Goal: Information Seeking & Learning: Learn about a topic

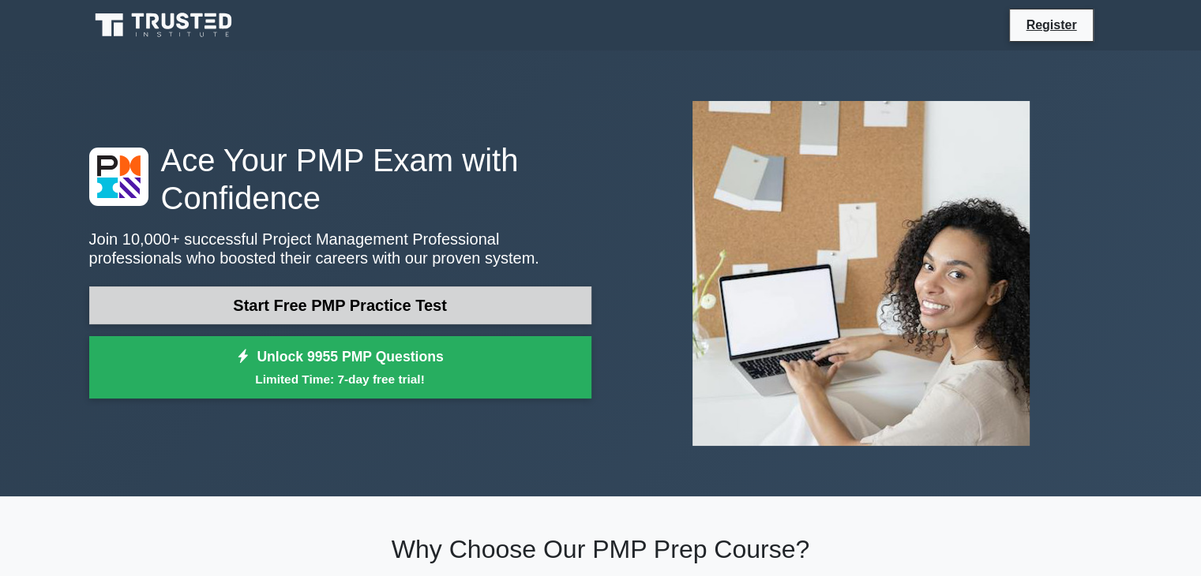
click at [294, 301] on link "Start Free PMP Practice Test" at bounding box center [340, 306] width 502 height 38
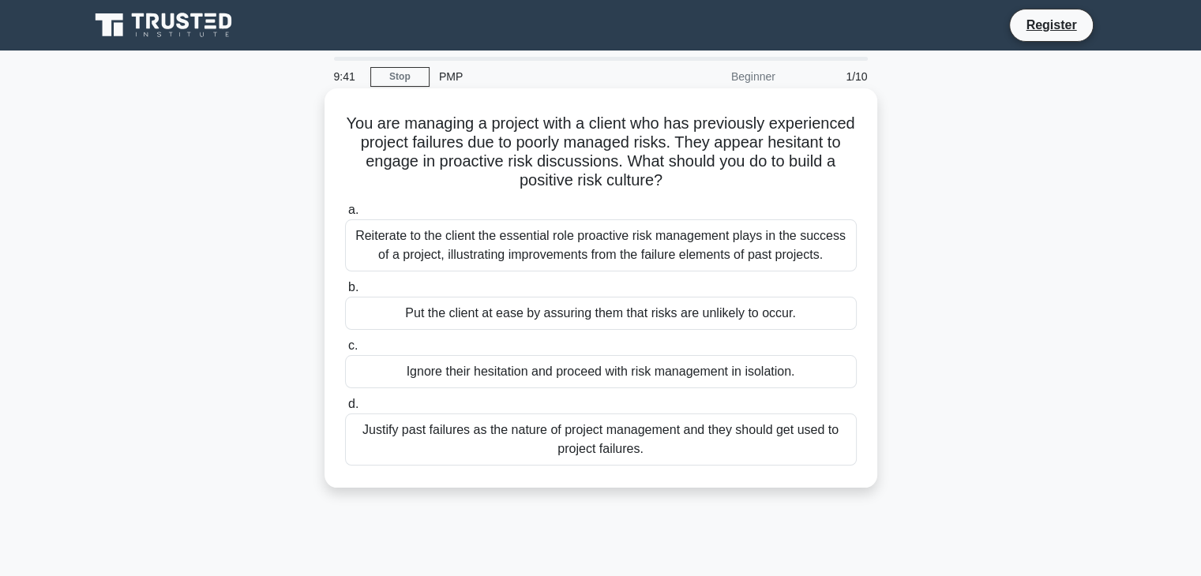
click at [543, 229] on div "Reiterate to the client the essential role proactive risk management plays in t…" at bounding box center [601, 246] width 512 height 52
click at [345, 216] on input "a. Reiterate to the client the essential role proactive risk management plays i…" at bounding box center [345, 210] width 0 height 10
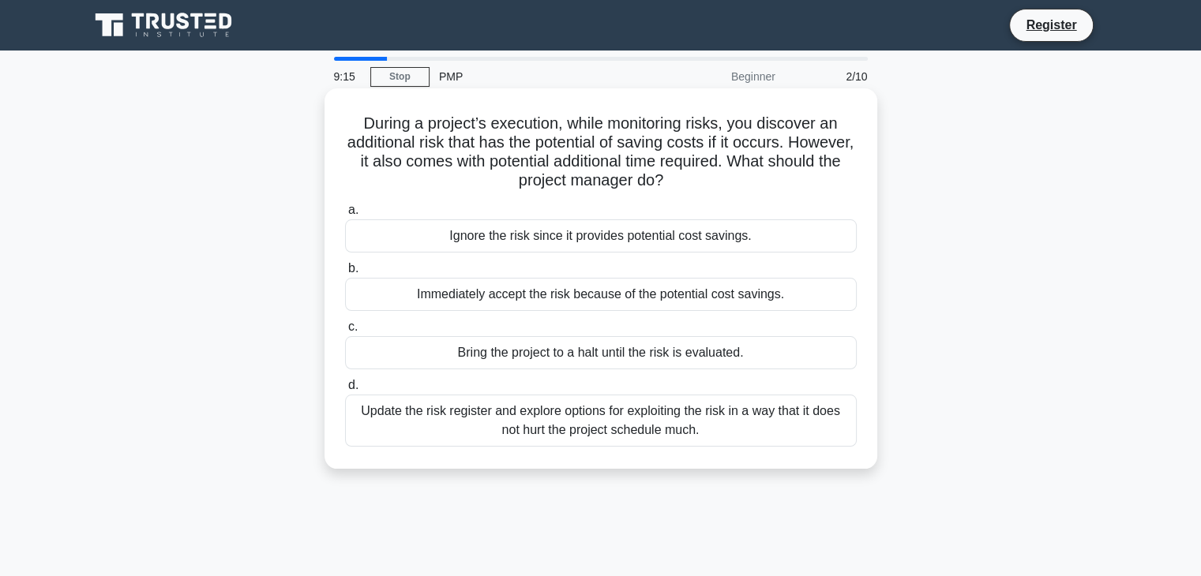
click at [654, 420] on div "Update the risk register and explore options for exploiting the risk in a way t…" at bounding box center [601, 421] width 512 height 52
click at [345, 391] on input "d. Update the risk register and explore options for exploiting the risk in a wa…" at bounding box center [345, 386] width 0 height 10
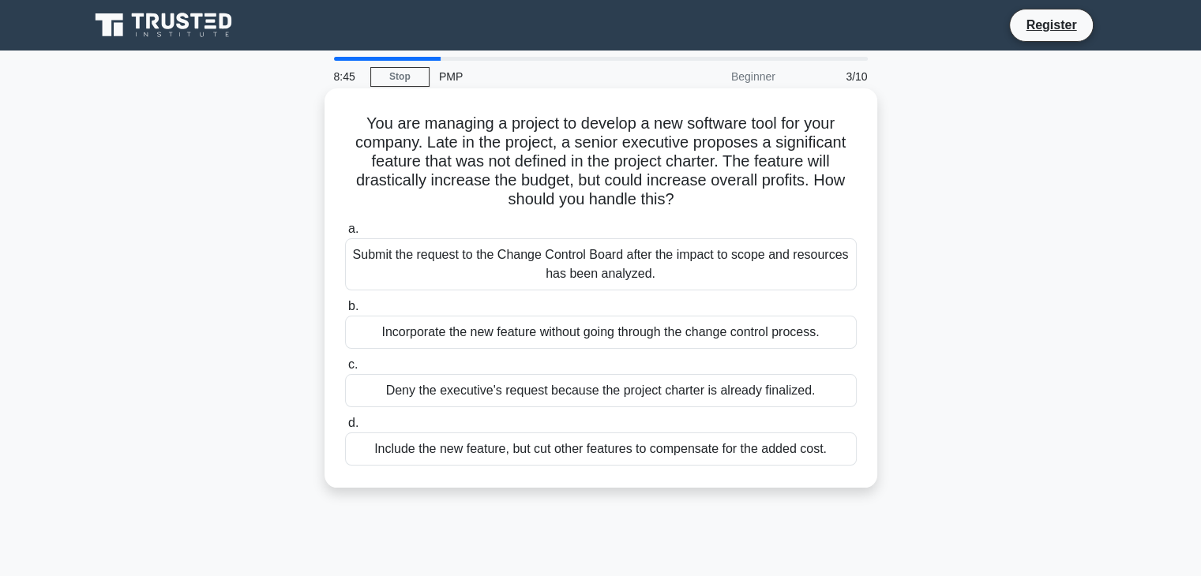
click at [594, 265] on div "Submit the request to the Change Control Board after the impact to scope and re…" at bounding box center [601, 264] width 512 height 52
click at [345, 235] on input "a. Submit the request to the Change Control Board after the impact to scope and…" at bounding box center [345, 229] width 0 height 10
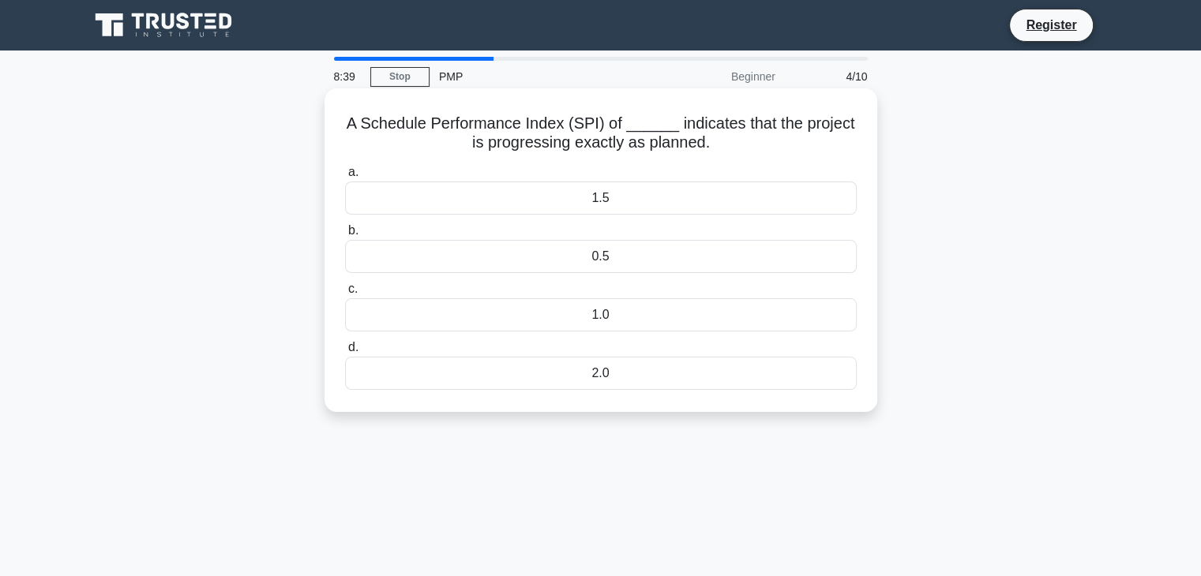
click at [608, 312] on div "1.0" at bounding box center [601, 315] width 512 height 33
click at [345, 295] on input "c. 1.0" at bounding box center [345, 289] width 0 height 10
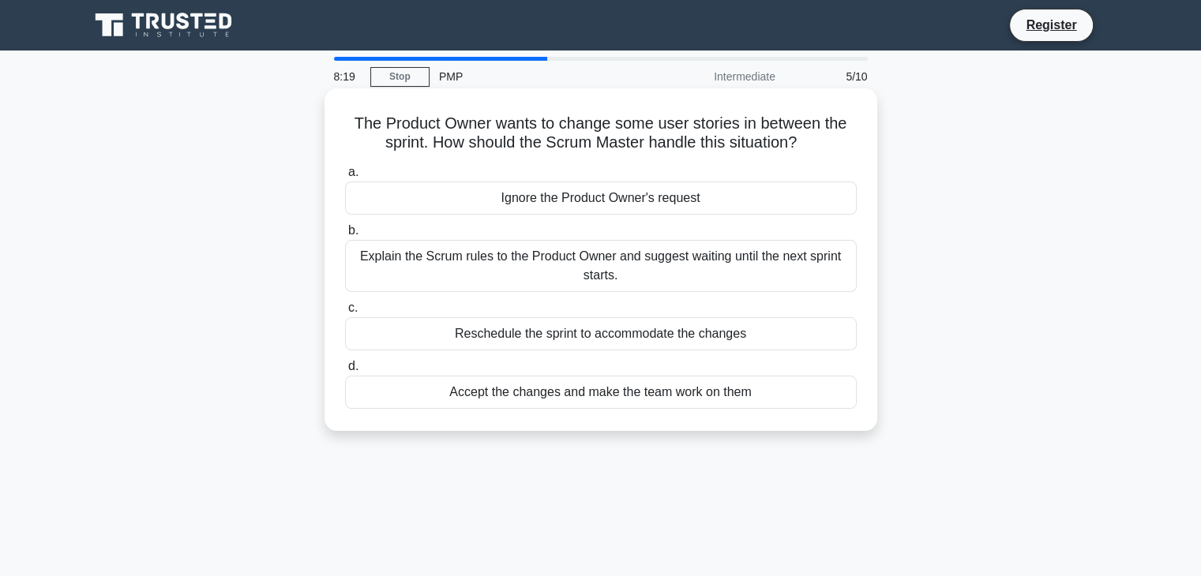
click at [636, 257] on div "Explain the Scrum rules to the Product Owner and suggest waiting until the next…" at bounding box center [601, 266] width 512 height 52
click at [345, 236] on input "b. Explain the Scrum rules to the Product Owner and suggest waiting until the n…" at bounding box center [345, 231] width 0 height 10
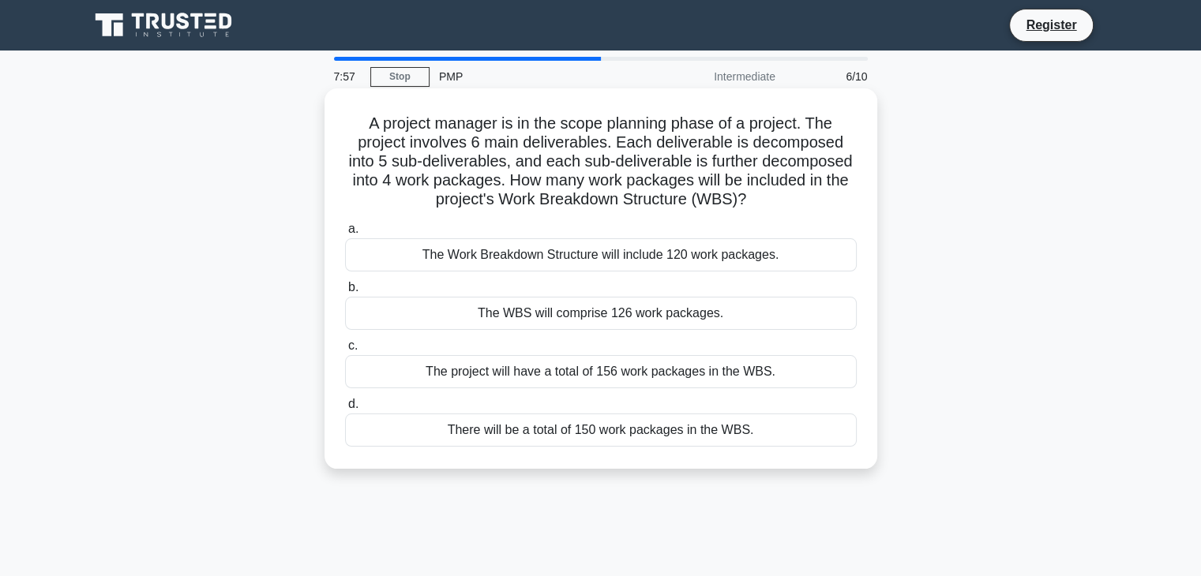
click at [610, 261] on div "The Work Breakdown Structure will include 120 work packages." at bounding box center [601, 254] width 512 height 33
click at [345, 235] on input "a. The Work Breakdown Structure will include 120 work packages." at bounding box center [345, 229] width 0 height 10
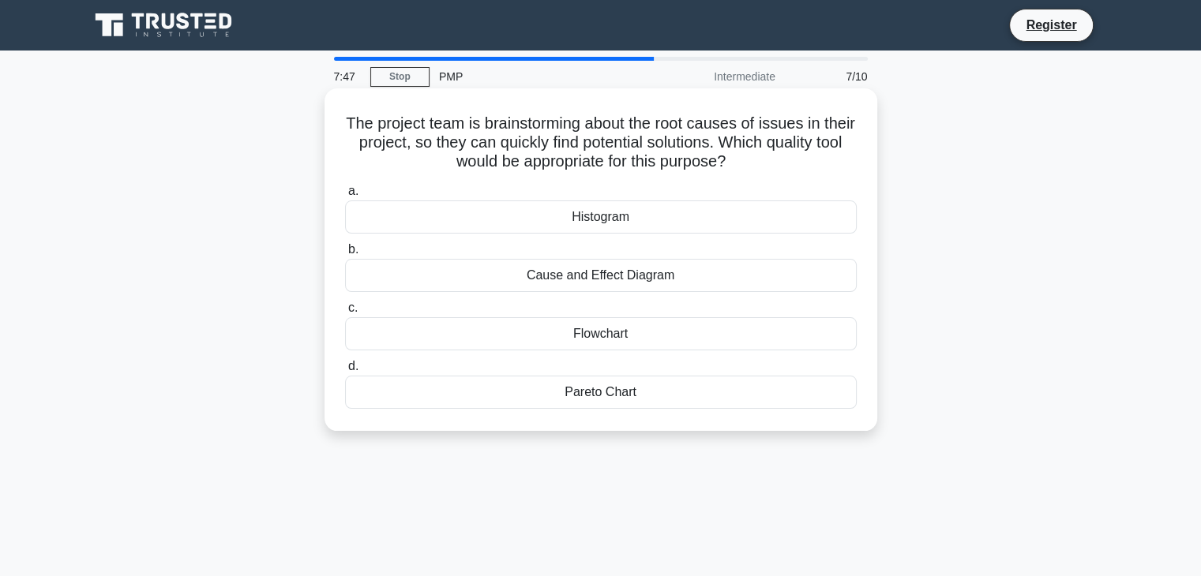
click at [597, 217] on div "Histogram" at bounding box center [601, 217] width 512 height 33
click at [345, 197] on input "a. Histogram" at bounding box center [345, 191] width 0 height 10
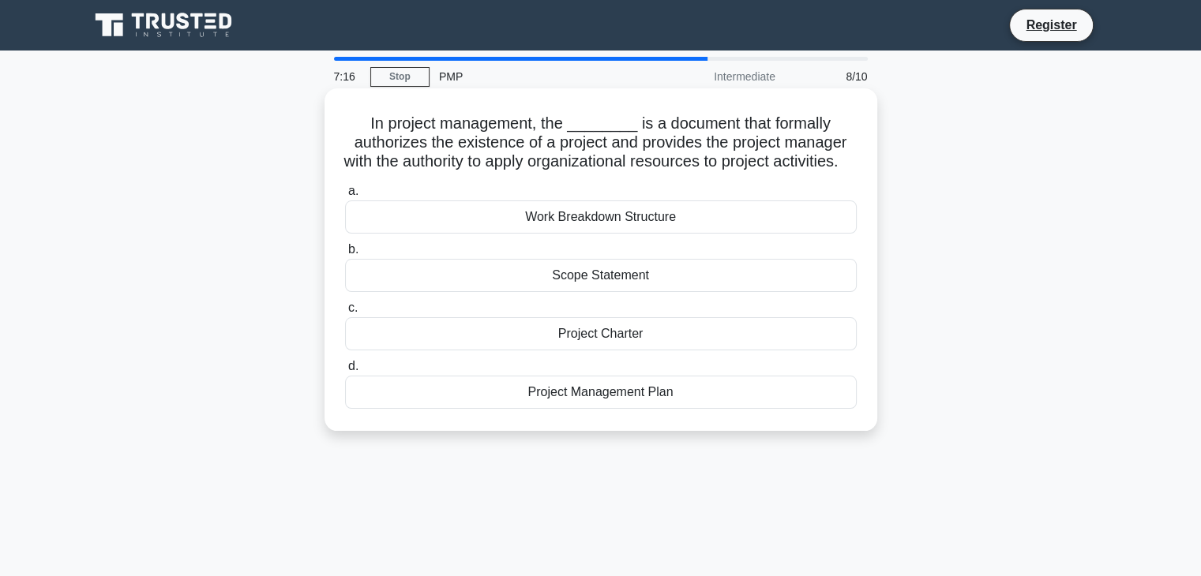
click at [643, 408] on div "Project Management Plan" at bounding box center [601, 392] width 512 height 33
click at [345, 372] on input "d. Project Management Plan" at bounding box center [345, 367] width 0 height 10
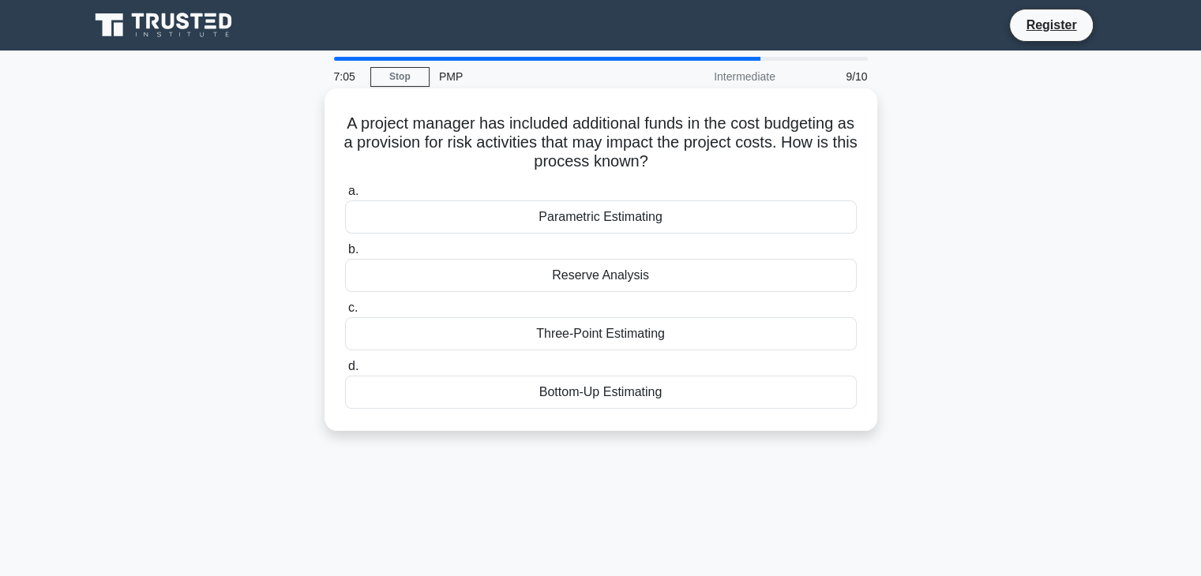
click at [666, 275] on div "Reserve Analysis" at bounding box center [601, 275] width 512 height 33
click at [345, 255] on input "b. Reserve Analysis" at bounding box center [345, 250] width 0 height 10
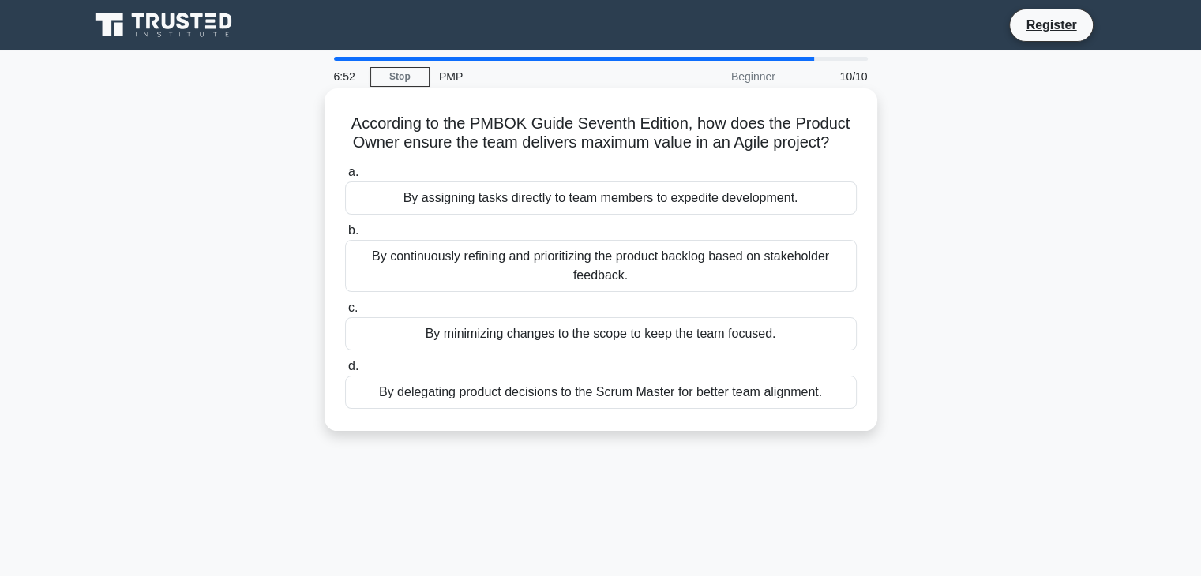
click at [546, 265] on div "By continuously refining and prioritizing the product backlog based on stakehol…" at bounding box center [601, 266] width 512 height 52
click at [345, 236] on input "b. By continuously refining and prioritizing the product backlog based on stake…" at bounding box center [345, 231] width 0 height 10
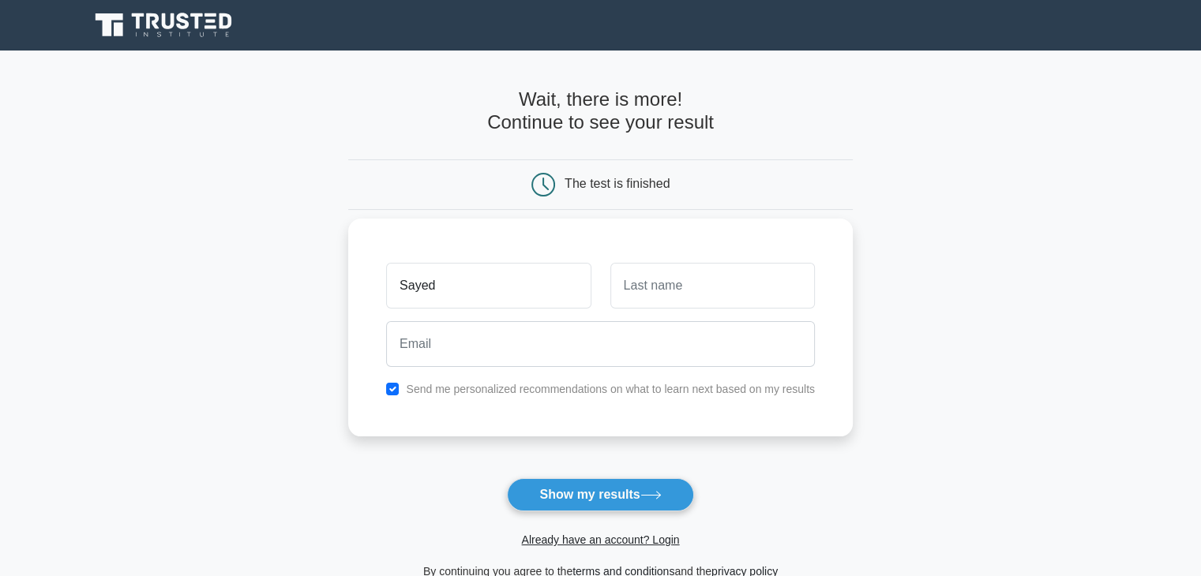
type input "Sayed"
click at [680, 271] on input "text" at bounding box center [712, 286] width 205 height 46
type input "RABEE"
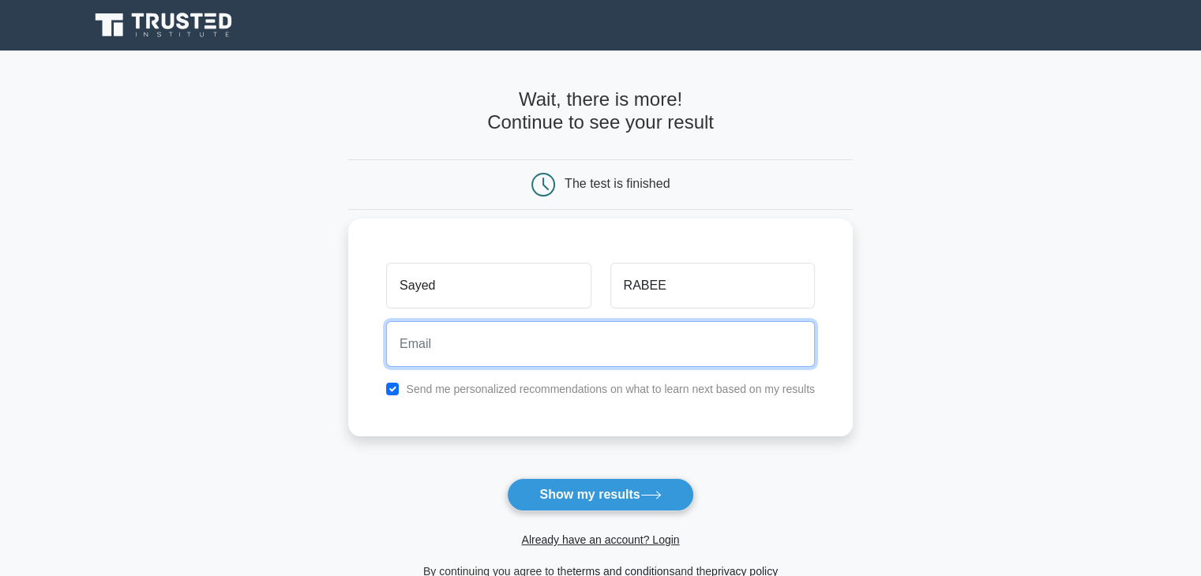
click at [505, 340] on input "email" at bounding box center [600, 344] width 429 height 46
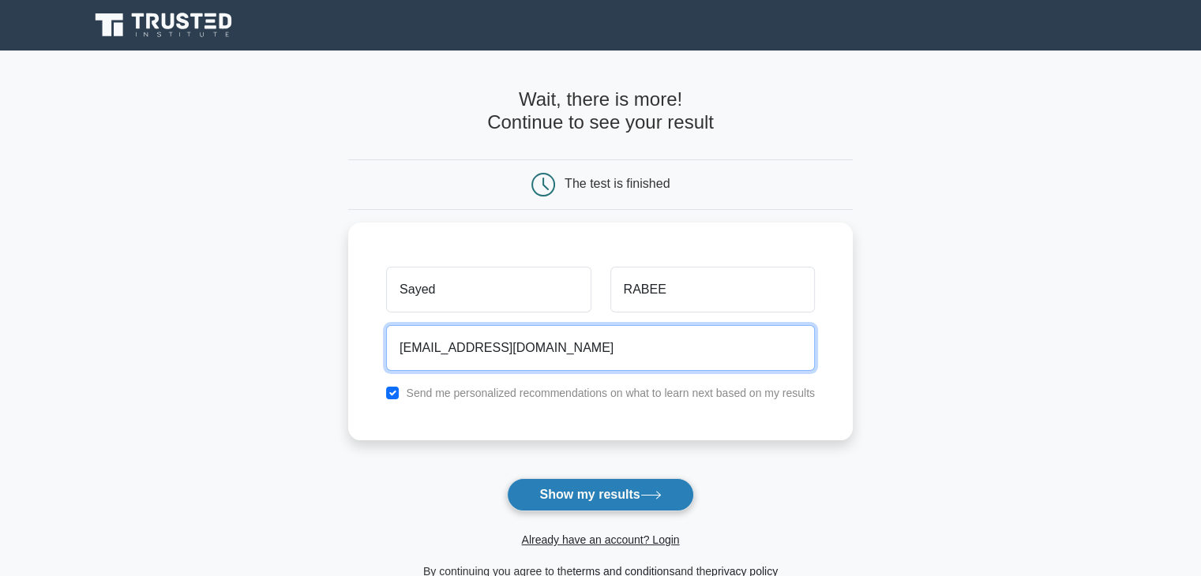
type input "RAbeeS@Gmail.com"
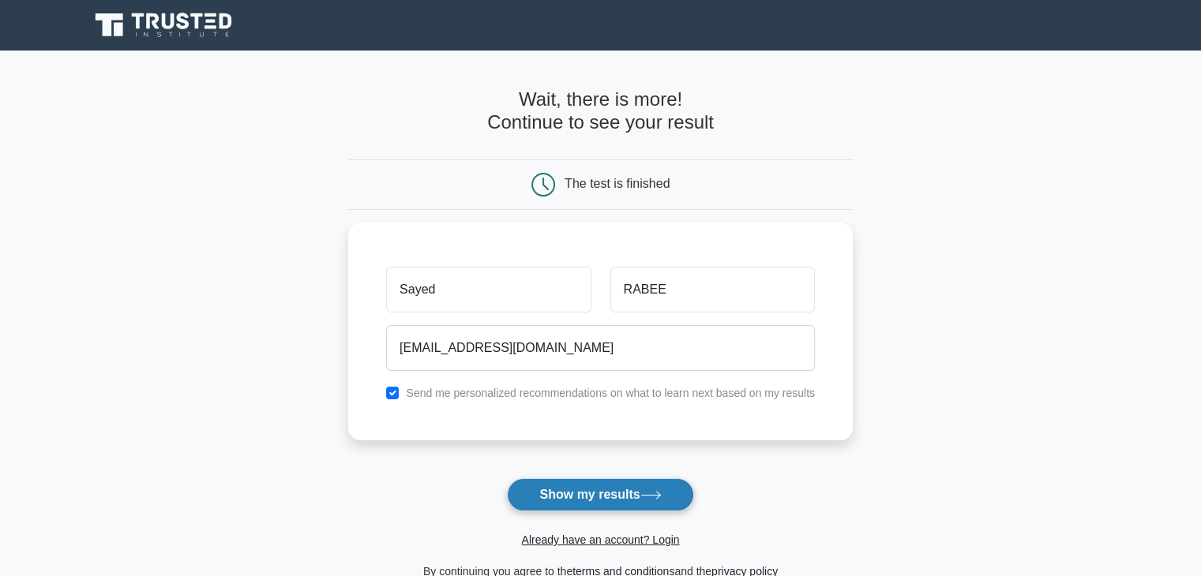
click at [632, 496] on button "Show my results" at bounding box center [600, 495] width 186 height 33
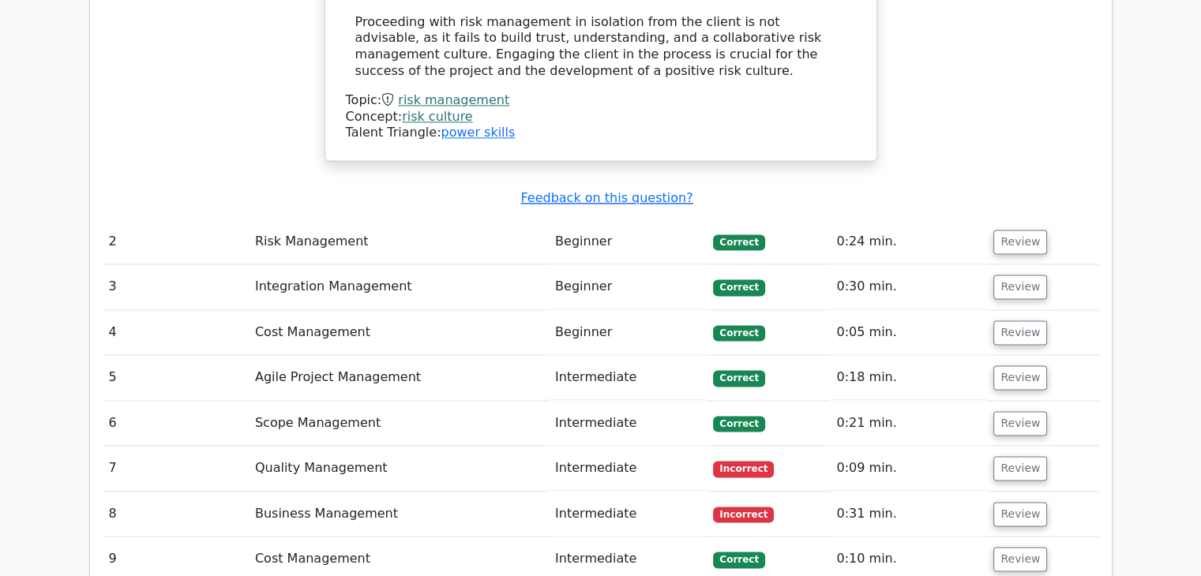
scroll to position [2211, 0]
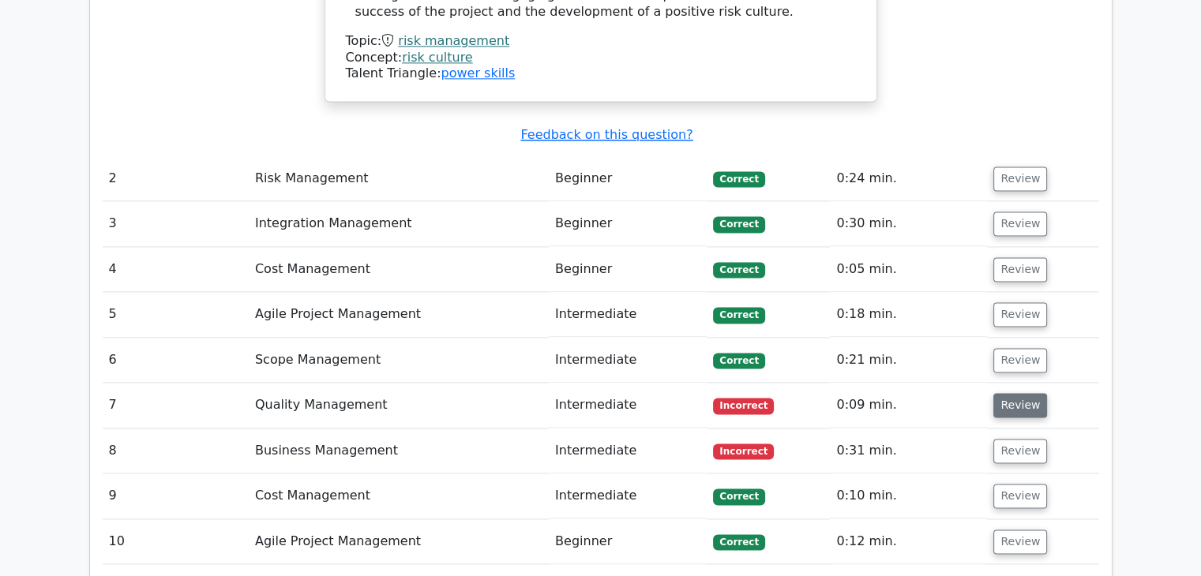
click at [1027, 393] on button "Review" at bounding box center [1020, 405] width 54 height 24
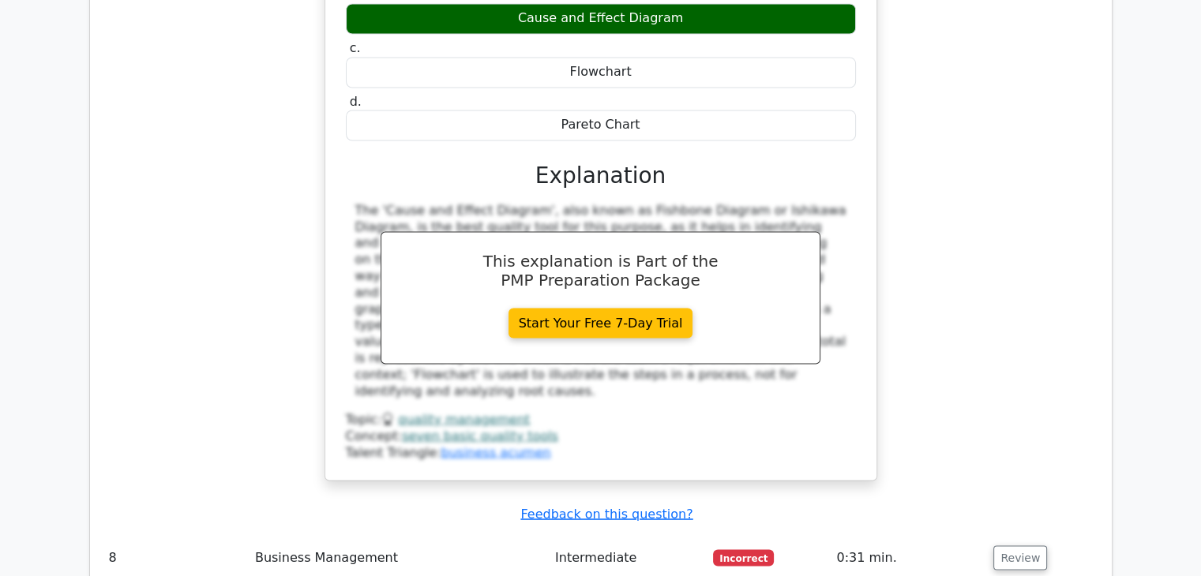
scroll to position [3001, 0]
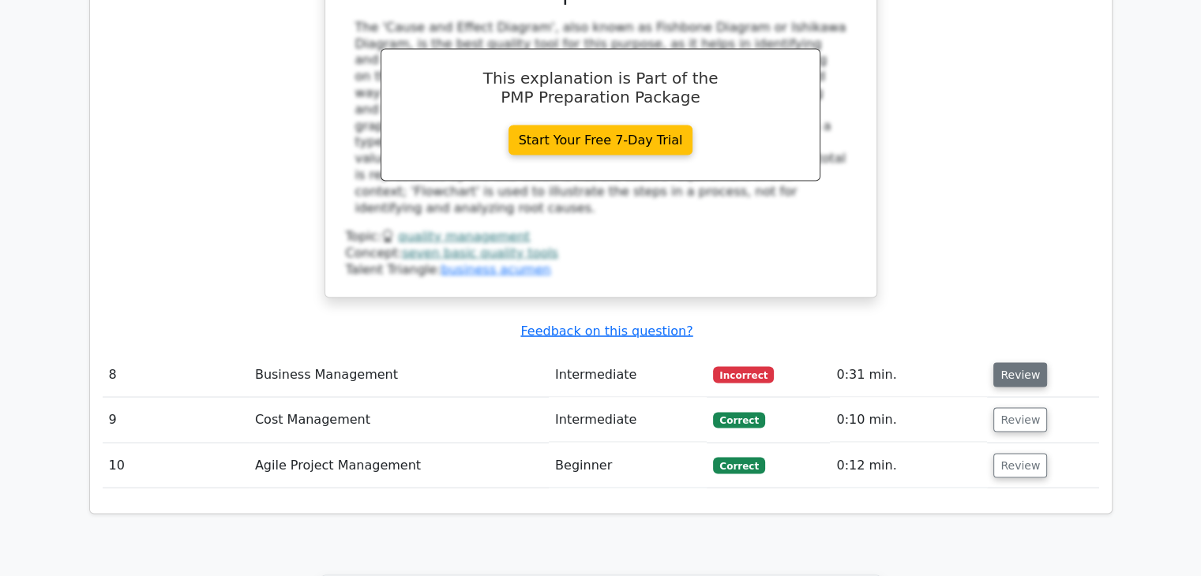
click at [1031, 362] on button "Review" at bounding box center [1020, 374] width 54 height 24
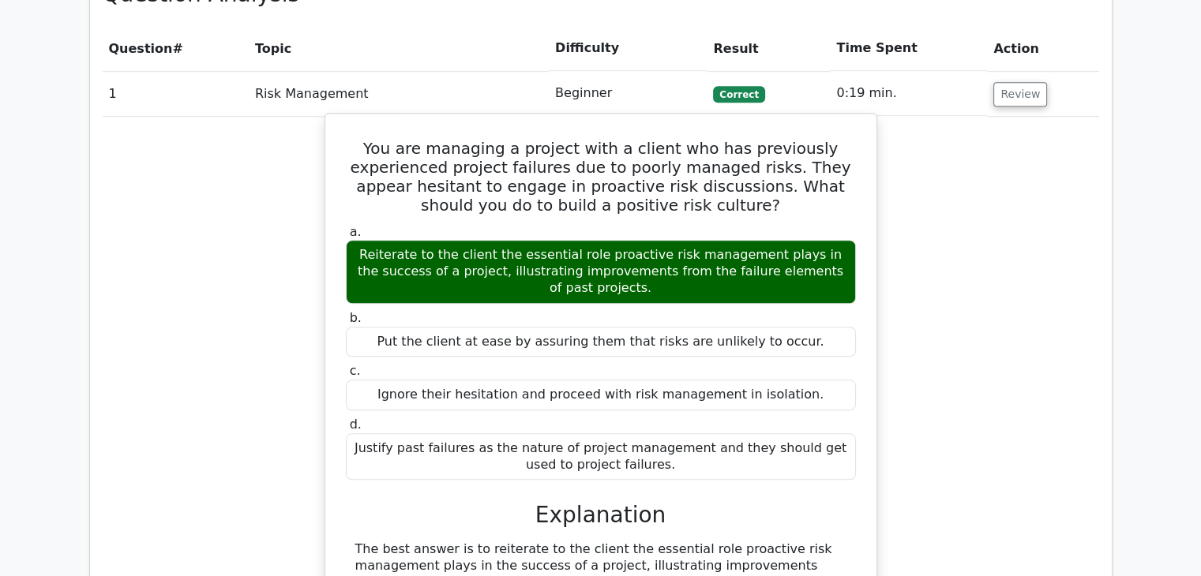
scroll to position [1027, 0]
